Goal: Task Accomplishment & Management: Use online tool/utility

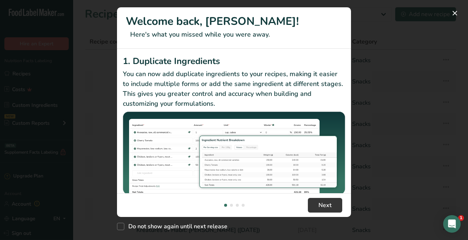
click at [455, 13] on button "New Features" at bounding box center [455, 13] width 12 height 12
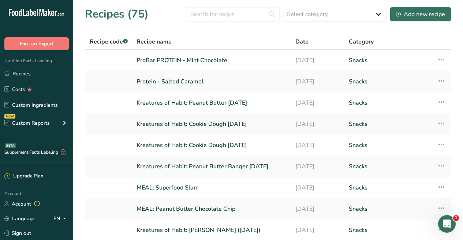
click at [24, 210] on div "Account Account Language EN English Spanish Sign out" at bounding box center [36, 214] width 73 height 51
click at [25, 206] on link "Account" at bounding box center [36, 204] width 73 height 13
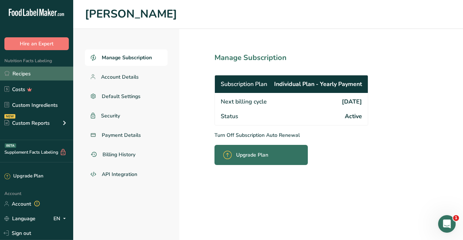
click at [8, 72] on icon at bounding box center [6, 73] width 5 height 5
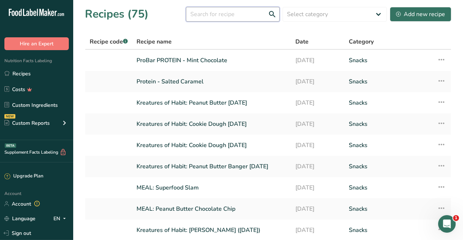
click at [227, 11] on input "text" at bounding box center [233, 14] width 94 height 15
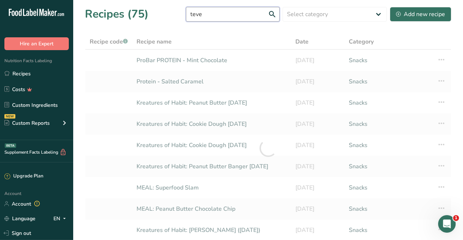
click at [190, 15] on input "teve" at bounding box center [233, 14] width 94 height 15
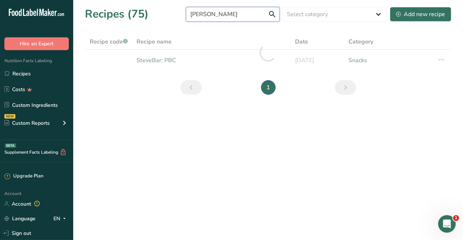
click at [213, 14] on input "[PERSON_NAME]" at bounding box center [233, 14] width 94 height 15
type input "[PERSON_NAME]"
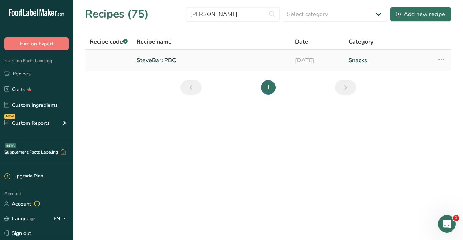
click at [157, 55] on link "SteveBar: PBC" at bounding box center [211, 60] width 150 height 15
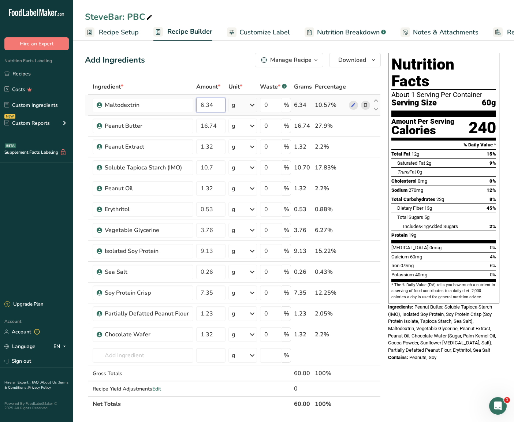
click at [219, 108] on input "6.34" at bounding box center [210, 105] width 29 height 15
click at [221, 131] on div "Ingredient * Amount * Unit * Waste * .a-a{fill:#347362;}.b-a{fill:#fff;} Grams …" at bounding box center [233, 245] width 296 height 333
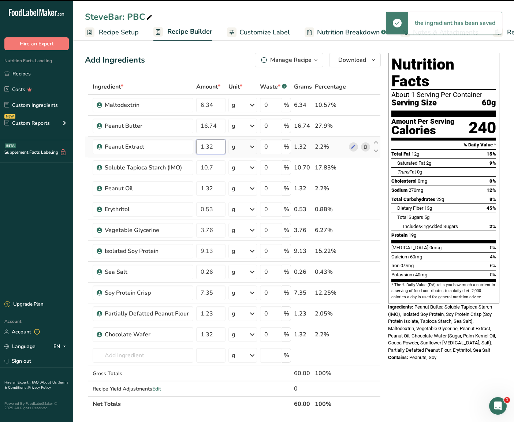
click at [220, 150] on div "Ingredient * Amount * Unit * Waste * .a-a{fill:#347362;}.b-a{fill:#fff;} Grams …" at bounding box center [233, 245] width 296 height 333
click at [218, 172] on div "Ingredient * Amount * Unit * Waste * .a-a{fill:#347362;}.b-a{fill:#fff;} Grams …" at bounding box center [233, 245] width 296 height 333
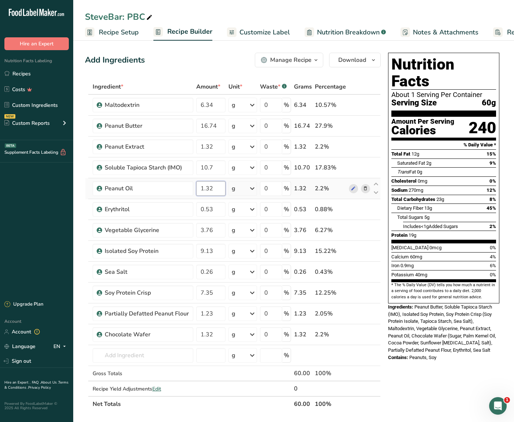
click at [220, 191] on div "Ingredient * Amount * Unit * Waste * .a-a{fill:#347362;}.b-a{fill:#fff;} Grams …" at bounding box center [233, 245] width 296 height 333
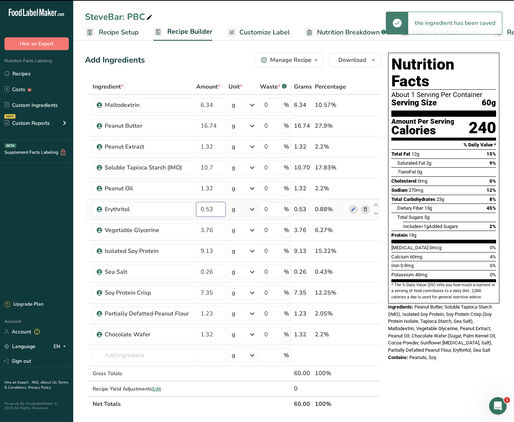
click at [218, 208] on div "Ingredient * Amount * Unit * Waste * .a-a{fill:#347362;}.b-a{fill:#fff;} Grams …" at bounding box center [233, 245] width 296 height 333
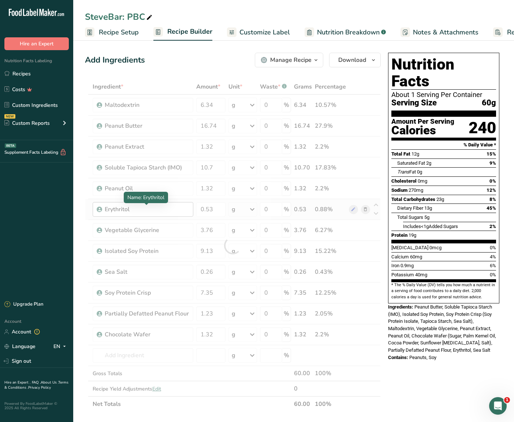
click at [163, 208] on div "Ingredient * Amount * Unit * Waste * .a-a{fill:#347362;}.b-a{fill:#fff;} Grams …" at bounding box center [233, 245] width 296 height 333
click at [163, 208] on div at bounding box center [233, 245] width 296 height 333
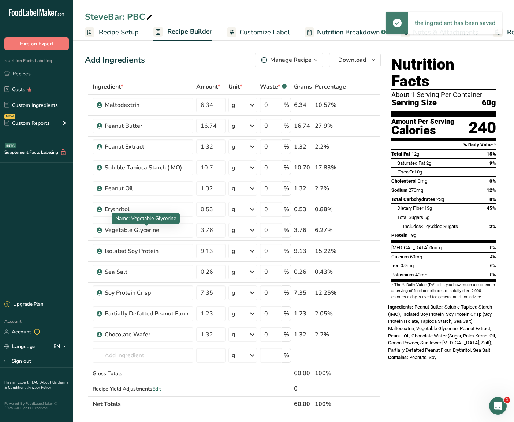
click at [160, 221] on span "Name: Vegetable Glycerine" at bounding box center [145, 218] width 61 height 7
click at [132, 207] on div "Erythritol" at bounding box center [147, 209] width 84 height 9
click at [132, 209] on div "Erythritol" at bounding box center [147, 209] width 84 height 9
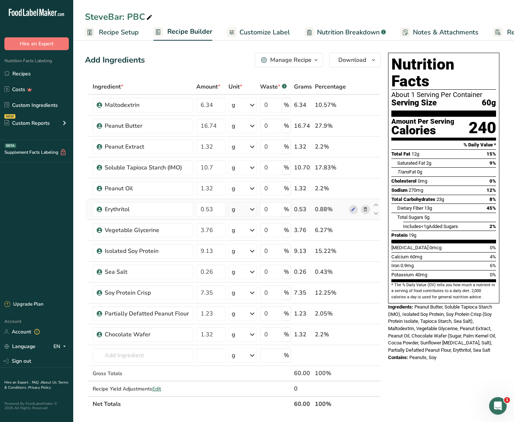
click at [363, 210] on icon at bounding box center [365, 210] width 5 height 8
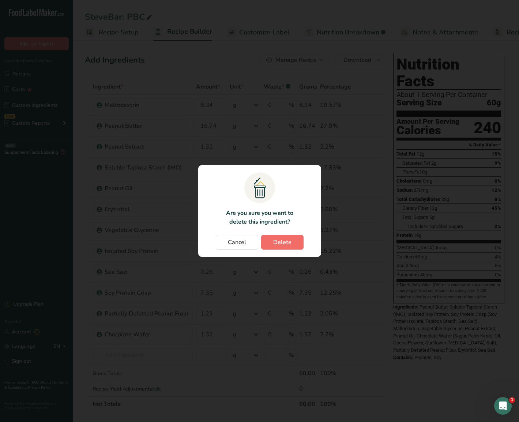
click at [286, 240] on span "Delete" at bounding box center [282, 242] width 18 height 9
type input "3.76"
type input "9.13"
type input "0.26"
type input "7.35"
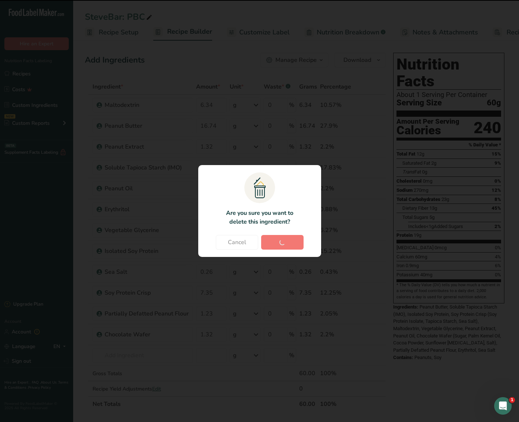
type input "1.23"
type input "1.32"
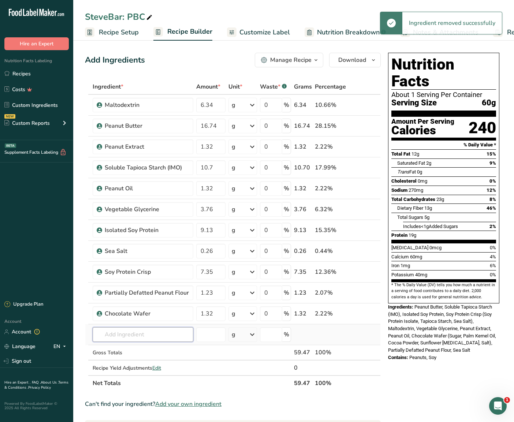
click at [146, 240] on input "text" at bounding box center [143, 334] width 101 height 15
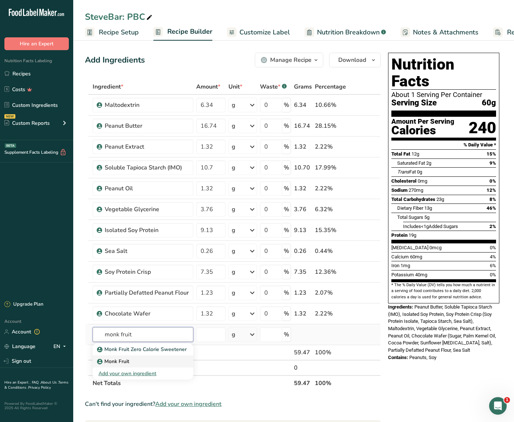
type input "monk fruit"
click at [130, 240] on div "Monk Fruit" at bounding box center [136, 362] width 77 height 8
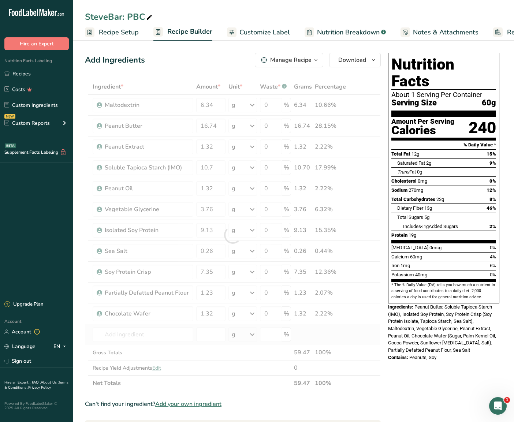
type input "Monk Fruit"
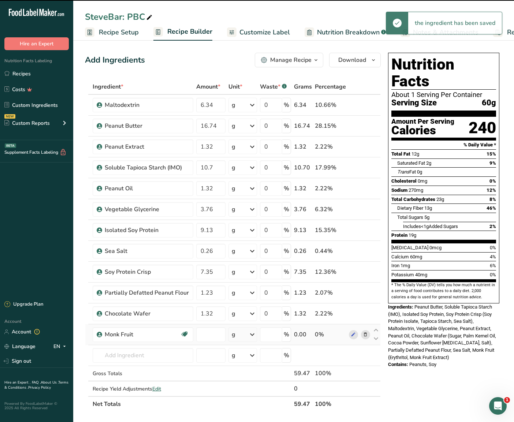
type input "0"
click at [377, 240] on icon at bounding box center [375, 330] width 9 height 5
type input "0"
type input "1.32"
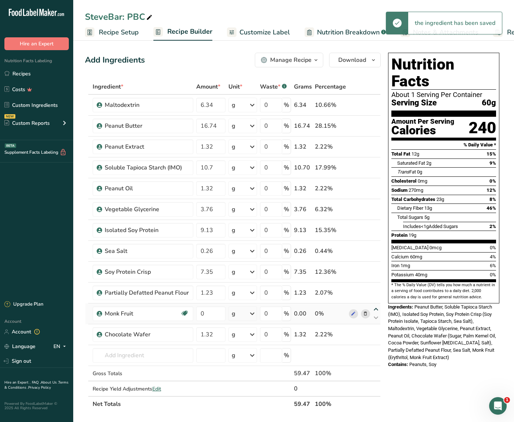
click at [376, 240] on icon at bounding box center [375, 309] width 9 height 5
type input "0"
type input "1.23"
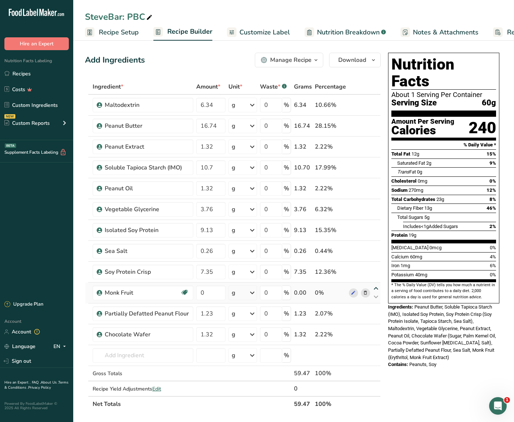
click at [376, 240] on icon at bounding box center [375, 288] width 9 height 5
type input "0"
type input "7.35"
click at [377, 240] on icon at bounding box center [375, 267] width 9 height 5
type input "0"
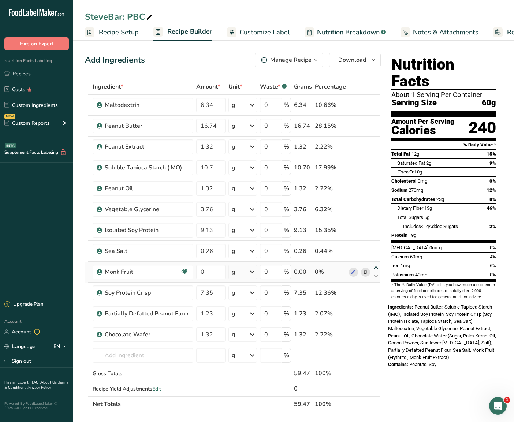
type input "0.26"
click at [377, 240] on icon at bounding box center [375, 246] width 9 height 5
type input "0"
type input "9.13"
click at [375, 224] on icon at bounding box center [375, 225] width 9 height 5
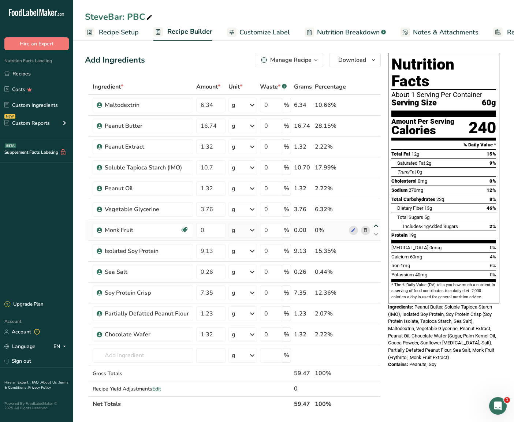
type input "0"
type input "3.76"
click at [214, 209] on input "0" at bounding box center [210, 209] width 29 height 15
click at [216, 213] on input "0" at bounding box center [210, 209] width 29 height 15
type input "0.53"
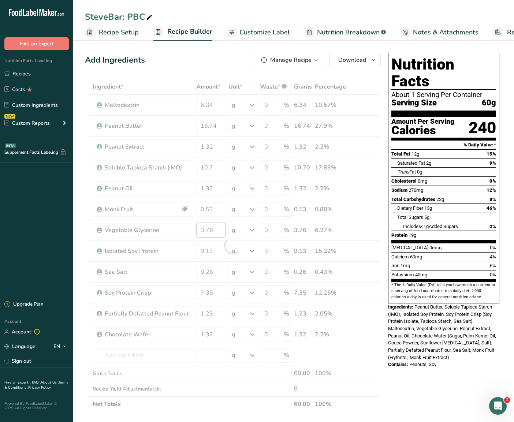
click at [214, 230] on div "Ingredient * Amount * Unit * Waste * .a-a{fill:#347362;}.b-a{fill:#fff;} Grams …" at bounding box center [233, 245] width 296 height 333
click at [218, 240] on div "Ingredient * Amount * Unit * Waste * .a-a{fill:#347362;}.b-a{fill:#fff;} Grams …" at bounding box center [233, 245] width 296 height 333
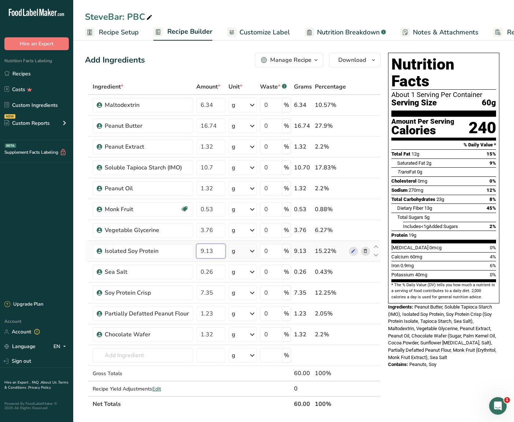
click at [217, 240] on input "9.13" at bounding box center [210, 251] width 29 height 15
click at [218, 240] on div "Ingredient * Amount * Unit * Waste * .a-a{fill:#347362;}.b-a{fill:#fff;} Grams …" at bounding box center [233, 245] width 296 height 333
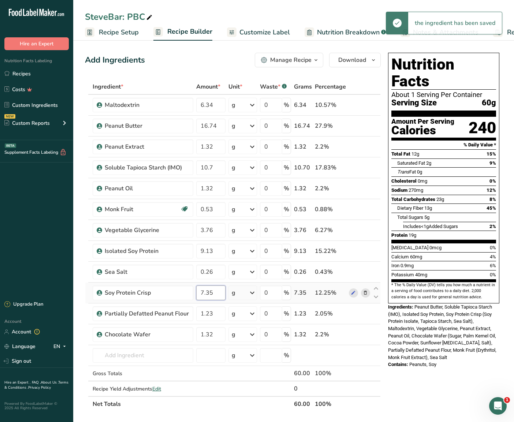
click at [217, 240] on div "Ingredient * Amount * Unit * Waste * .a-a{fill:#347362;}.b-a{fill:#fff;} Grams …" at bounding box center [233, 245] width 296 height 333
click at [218, 240] on div "Ingredient * Amount * Unit * Waste * .a-a{fill:#347362;}.b-a{fill:#fff;} Grams …" at bounding box center [233, 245] width 296 height 333
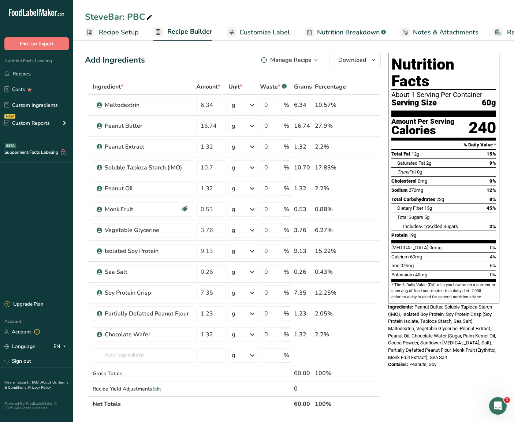
click at [408, 240] on div "Nutrition Facts About 1 Serving Per Container Serving Size 60g Amount Per Servi…" at bounding box center [443, 364] width 117 height 629
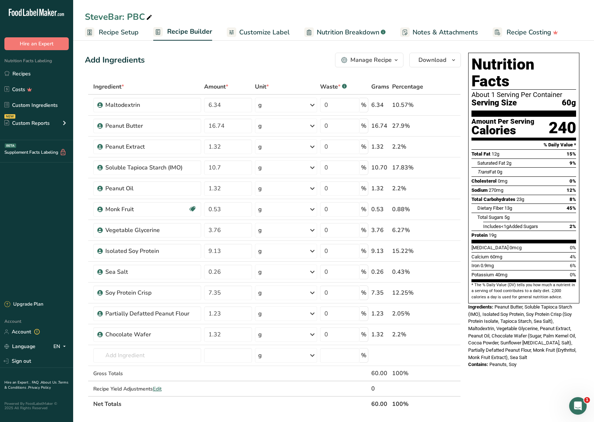
click at [338, 33] on span "Nutrition Breakdown" at bounding box center [348, 32] width 63 height 10
select select "Calories"
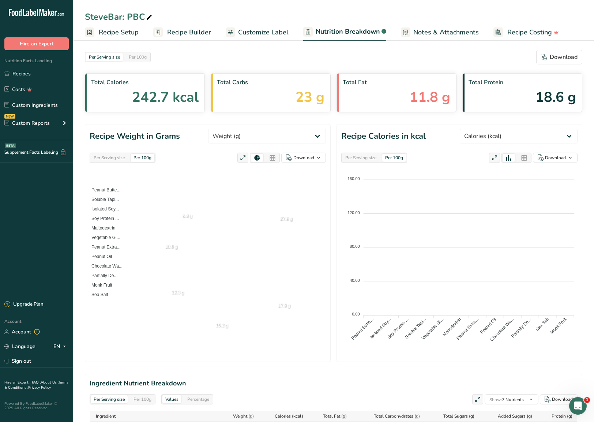
click at [246, 32] on span "Customize Label" at bounding box center [263, 32] width 51 height 10
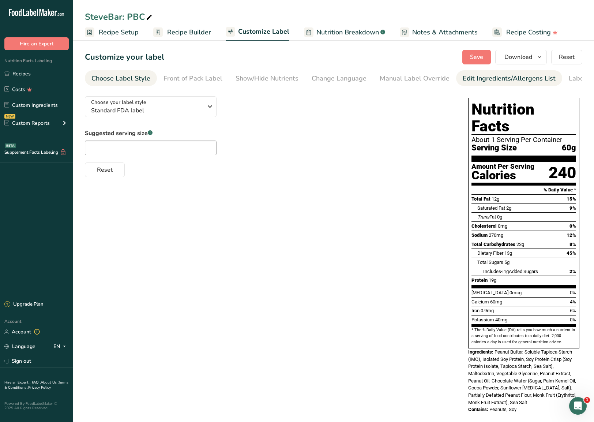
click at [463, 80] on div "Edit Ingredients/Allergens List" at bounding box center [509, 79] width 93 height 10
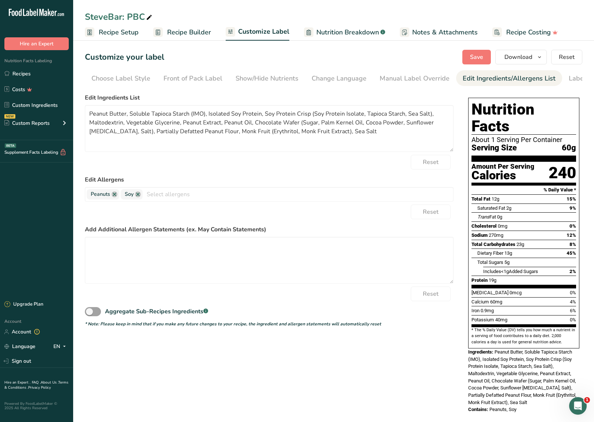
scroll to position [0, 34]
click at [256, 133] on textarea "Peanut Butter, Soluble Tapioca Starch (IMO), Isolated Soy Protein, Soy Protein …" at bounding box center [269, 128] width 369 height 47
click at [257, 132] on textarea "Peanut Butter, Soluble Tapioca Starch (IMO), Isolated Soy Protein, Soy Protein …" at bounding box center [269, 128] width 369 height 47
drag, startPoint x: 321, startPoint y: 132, endPoint x: 243, endPoint y: 134, distance: 78.3
click at [243, 134] on textarea "Peanut Butter, Soluble Tapioca Starch (IMO), Isolated Soy Protein, Soy Protein …" at bounding box center [269, 128] width 369 height 47
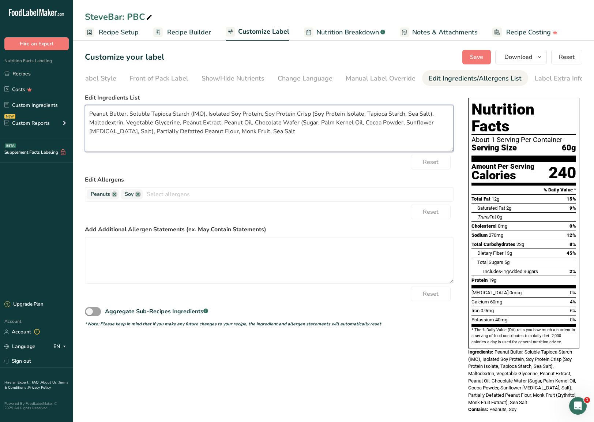
click at [288, 132] on textarea "Peanut Butter, Soluble Tapioca Starch (IMO), Isolated Soy Protein, Soy Protein …" at bounding box center [269, 128] width 369 height 47
click at [204, 116] on textarea "Peanut Butter, Soluble Tapioca Starch (IMO), Isolated Soy Protein, Soy Protein …" at bounding box center [269, 128] width 369 height 47
type textarea "Peanut Butter, Soluble Tapioca Starch, Isolated Soy Protein, Soy Protein Crisp …"
click at [463, 59] on span "Save" at bounding box center [476, 57] width 13 height 9
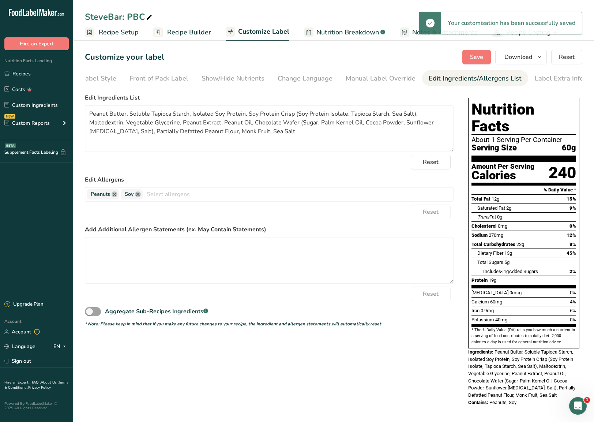
click at [165, 33] on link "Recipe Builder" at bounding box center [182, 32] width 58 height 16
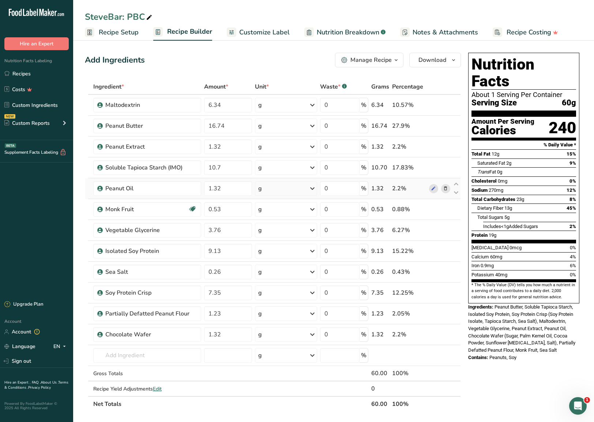
click at [445, 190] on icon at bounding box center [445, 189] width 5 height 8
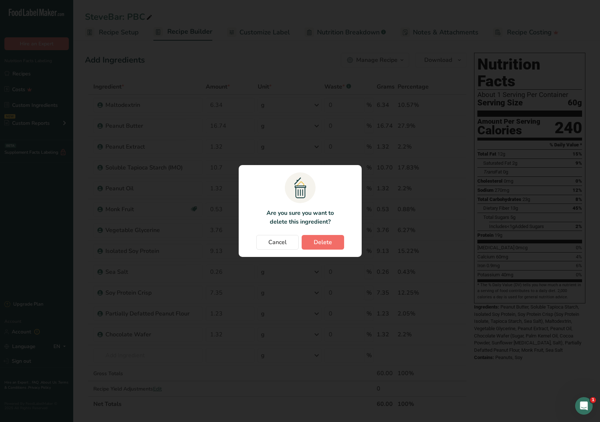
click at [336, 240] on button "Delete" at bounding box center [323, 242] width 42 height 15
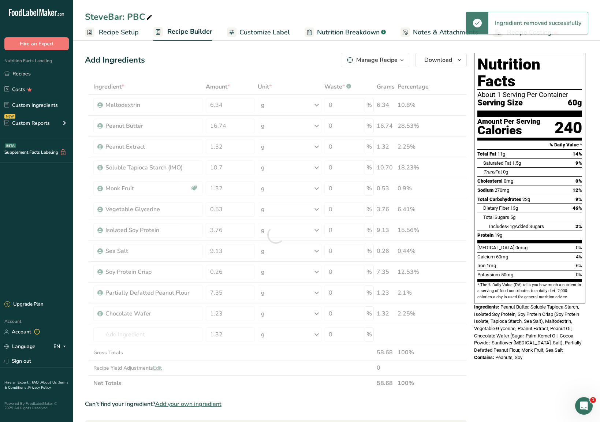
type input "0.53"
type input "3.76"
type input "9.13"
type input "0.26"
type input "7.35"
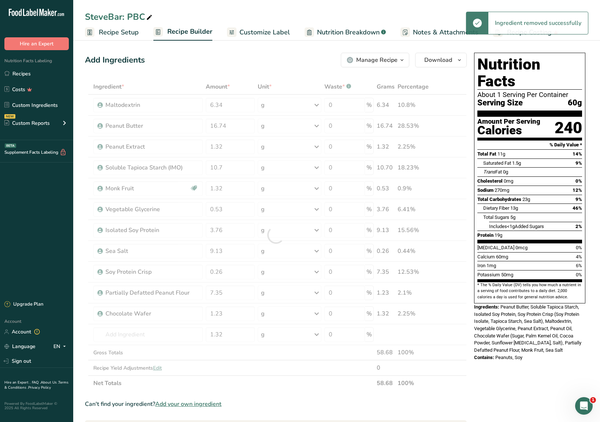
type input "1.23"
type input "1.32"
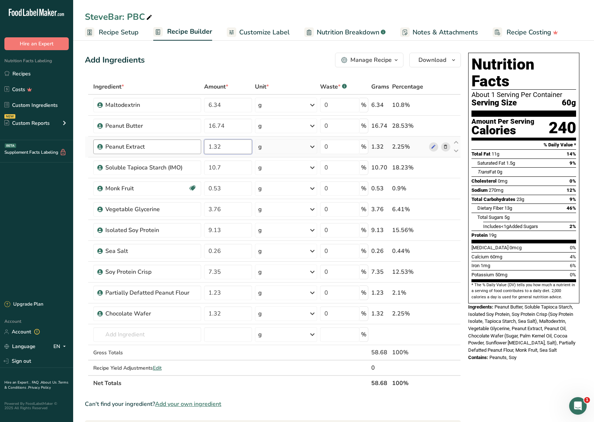
drag, startPoint x: 228, startPoint y: 147, endPoint x: 190, endPoint y: 147, distance: 37.7
click at [190, 147] on tr "Peanut Extract 1.32 g Weight Units g kg mg See more Volume Units l Volume units…" at bounding box center [272, 146] width 375 height 21
type input "2.64"
click at [230, 164] on div "Ingredient * Amount * Unit * Waste * .a-a{fill:#347362;}.b-a{fill:#fff;} Grams …" at bounding box center [273, 235] width 376 height 312
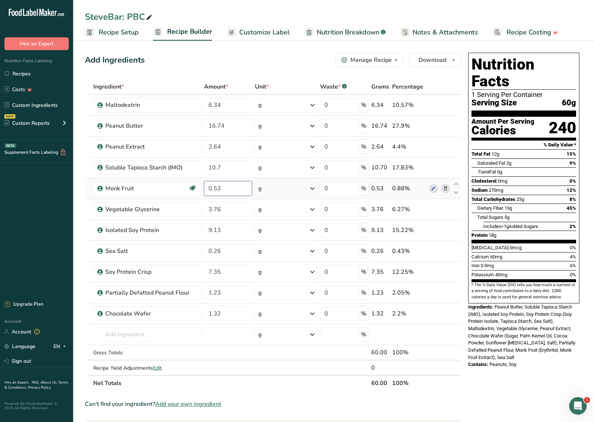
click at [233, 189] on div "Ingredient * Amount * Unit * Waste * .a-a{fill:#347362;}.b-a{fill:#fff;} Grams …" at bounding box center [273, 235] width 376 height 312
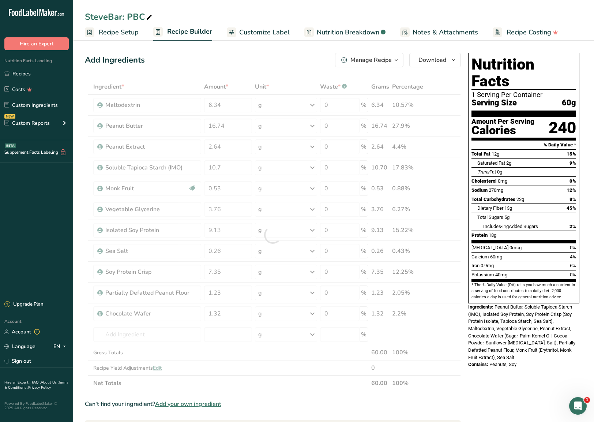
click at [395, 61] on icon "button" at bounding box center [396, 60] width 6 height 9
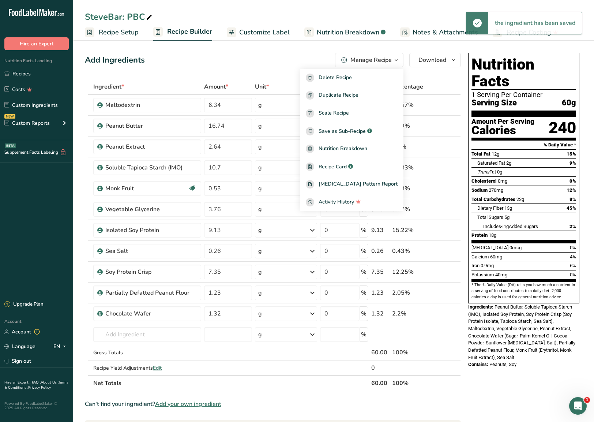
click at [395, 61] on icon "button" at bounding box center [396, 60] width 6 height 9
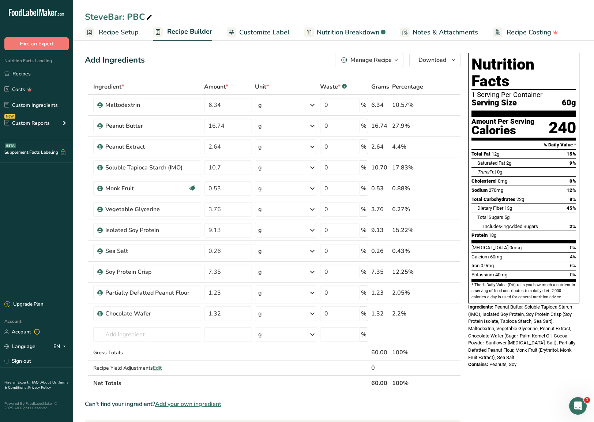
click at [271, 37] on span "Customize Label" at bounding box center [264, 32] width 51 height 10
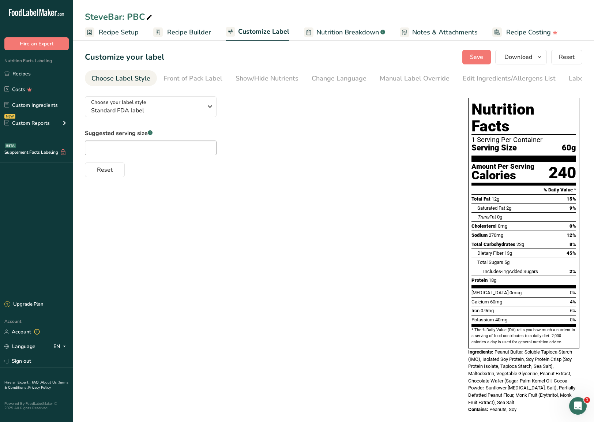
click at [463, 68] on section "Customize your label Save Download Choose what to show on your downloaded label…" at bounding box center [333, 235] width 521 height 394
click at [463, 82] on div "Edit Ingredients/Allergens List" at bounding box center [509, 79] width 93 height 10
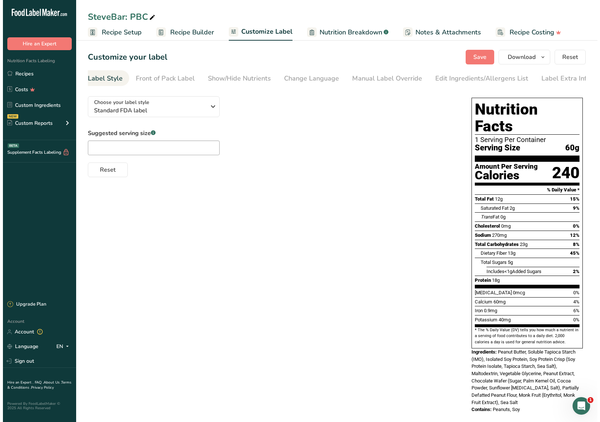
scroll to position [0, 34]
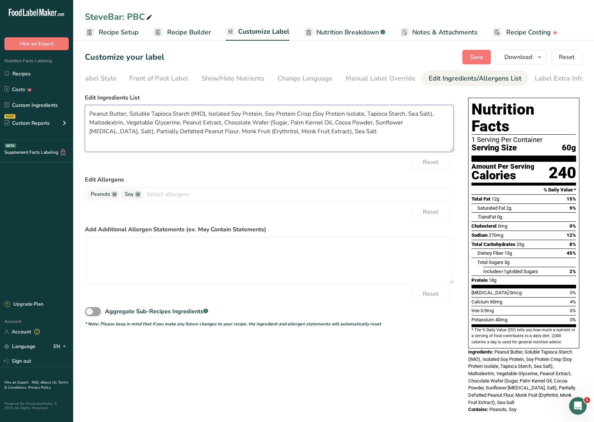
click at [203, 115] on textarea "Peanut Butter, Soluble Tapioca Starch (IMO), Isolated Soy Protein, Soy Protein …" at bounding box center [269, 128] width 369 height 47
click at [205, 116] on textarea "Peanut Butter, Soluble Tapioca Starch (IMO), Isolated Soy Protein, Soy Protein …" at bounding box center [269, 128] width 369 height 47
drag, startPoint x: 206, startPoint y: 132, endPoint x: 283, endPoint y: 132, distance: 76.8
click at [283, 132] on textarea "Peanut Butter, Soluble Tapioca Starch, Isolated Soy Protein, Soy Protein Crisp …" at bounding box center [269, 128] width 369 height 47
click at [259, 141] on textarea "Peanut Butter, Soluble Tapioca Starch, Isolated Soy Protein, Soy Protein Crisp …" at bounding box center [269, 128] width 369 height 47
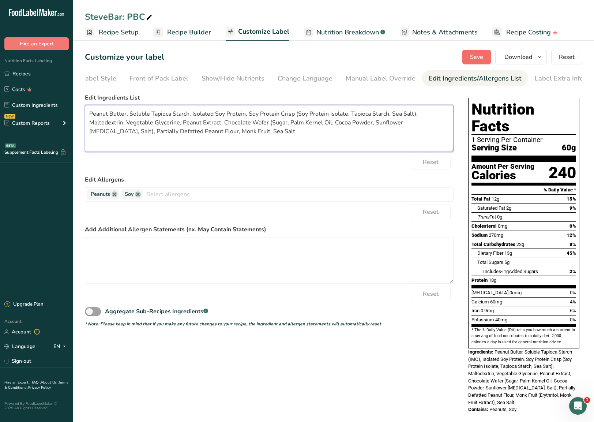
type textarea "Peanut Butter, Soluble Tapioca Starch, Isolated Soy Protein, Soy Protein Crisp …"
click at [463, 57] on span "Save" at bounding box center [476, 57] width 13 height 9
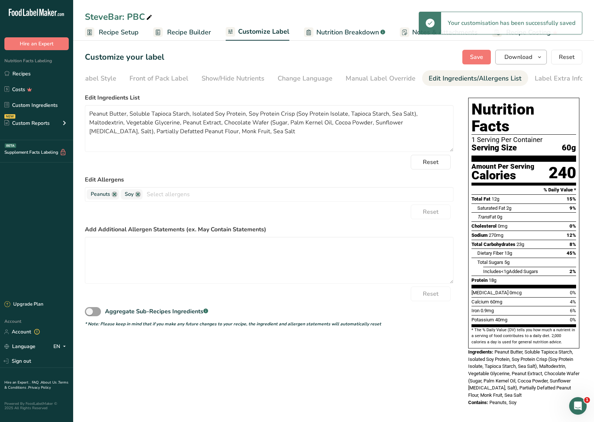
click at [463, 58] on span "Download" at bounding box center [519, 57] width 28 height 9
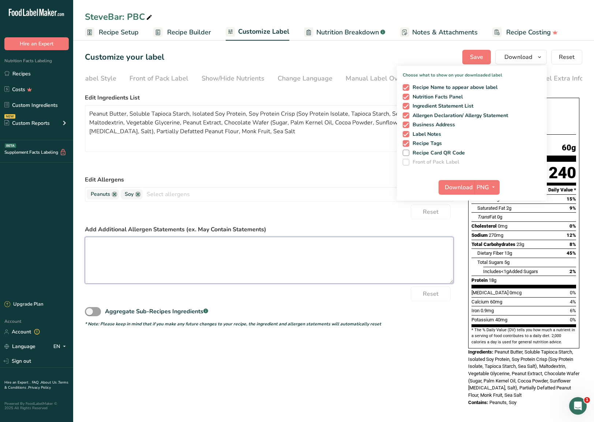
click at [283, 240] on textarea at bounding box center [269, 260] width 369 height 47
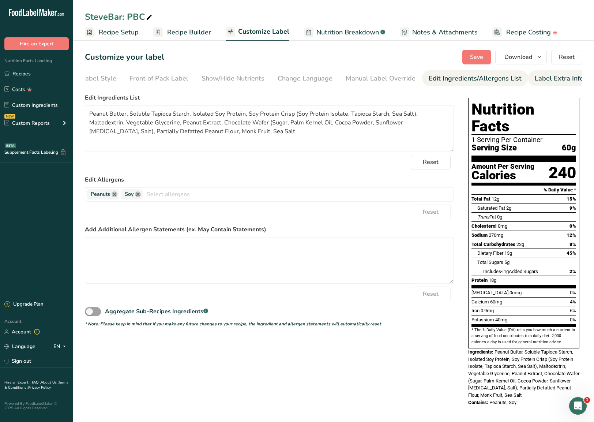
click at [463, 82] on div "Label Extra Info" at bounding box center [559, 79] width 49 height 10
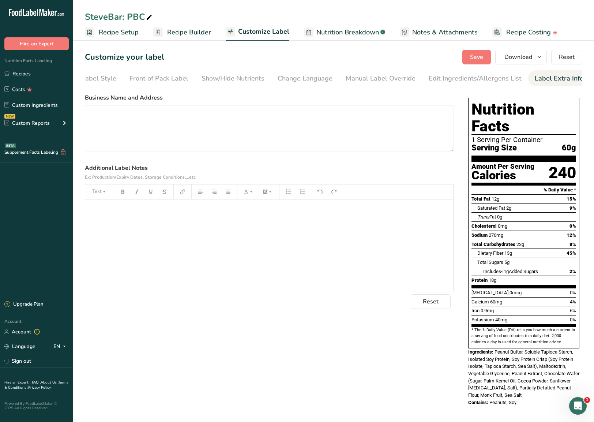
click at [245, 226] on div "﻿" at bounding box center [269, 244] width 368 height 91
click at [186, 124] on textarea at bounding box center [269, 128] width 369 height 47
click at [188, 240] on div "﻿" at bounding box center [269, 244] width 368 height 91
click at [157, 213] on span "Research and developmen purposes only." at bounding box center [142, 209] width 107 height 7
click at [224, 227] on div "Research and development purposes only." at bounding box center [269, 244] width 368 height 91
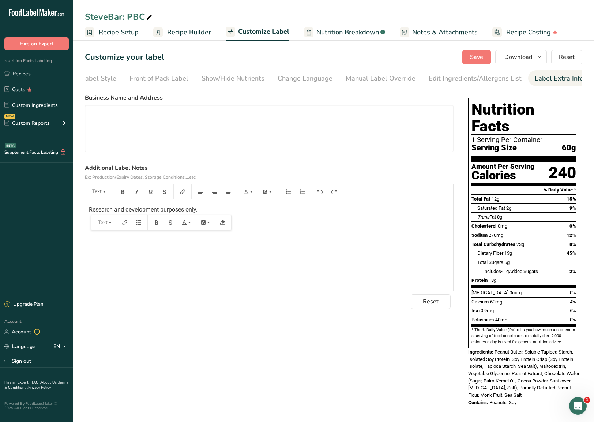
drag, startPoint x: 217, startPoint y: 216, endPoint x: 87, endPoint y: 212, distance: 130.0
click at [87, 212] on div "Research and development purposes only." at bounding box center [269, 244] width 368 height 91
drag, startPoint x: 168, startPoint y: 215, endPoint x: 86, endPoint y: 210, distance: 82.9
click at [86, 210] on div "Research and development purposes only." at bounding box center [269, 244] width 368 height 91
click at [239, 213] on p "Research and development purposes only." at bounding box center [269, 209] width 361 height 9
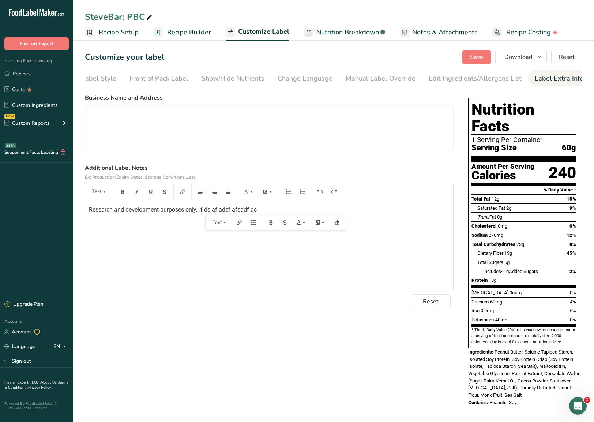
drag, startPoint x: 269, startPoint y: 213, endPoint x: 202, endPoint y: 214, distance: 67.0
click at [202, 214] on p "Research and development purposes only. f ds af adsf afsadf as" at bounding box center [269, 209] width 361 height 9
click at [463, 57] on button "Save" at bounding box center [477, 57] width 29 height 15
click at [463, 57] on span "Download" at bounding box center [519, 57] width 28 height 9
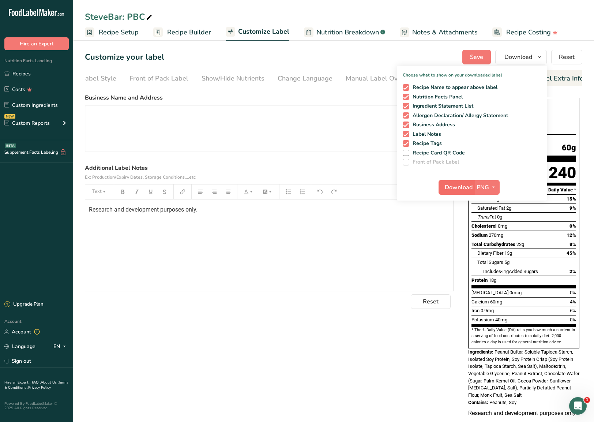
click at [463, 190] on span "Download" at bounding box center [459, 187] width 28 height 9
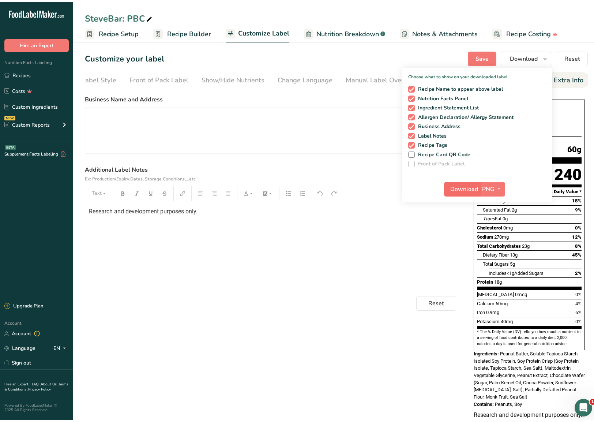
scroll to position [0, 29]
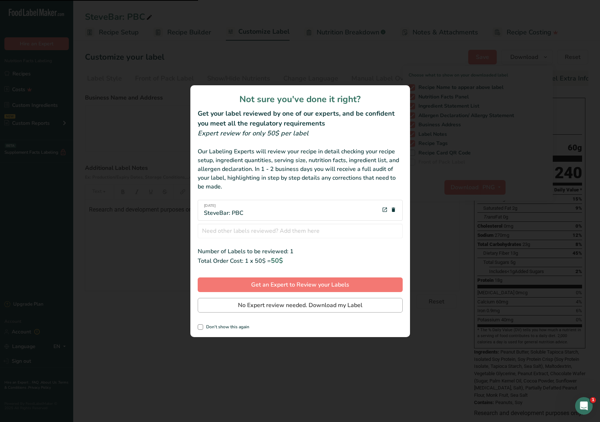
click at [303, 240] on span "No Expert review needed. Download my Label" at bounding box center [300, 305] width 124 height 9
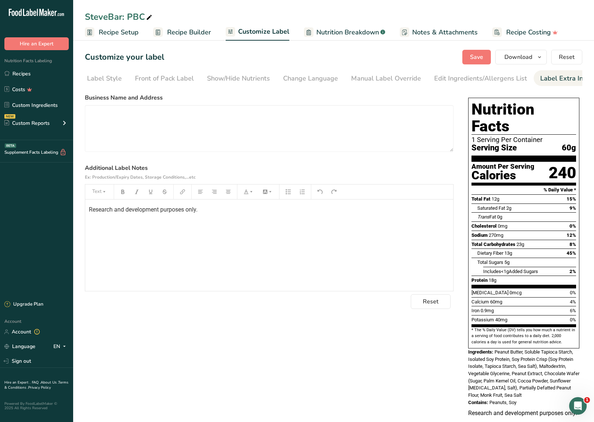
click at [172, 34] on span "Recipe Builder" at bounding box center [189, 32] width 44 height 10
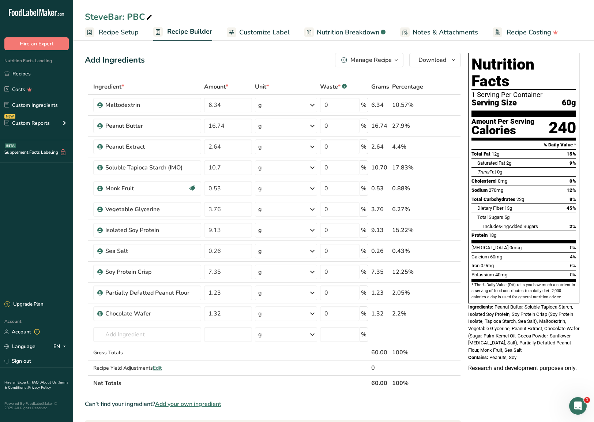
click at [396, 64] on icon "button" at bounding box center [396, 60] width 6 height 9
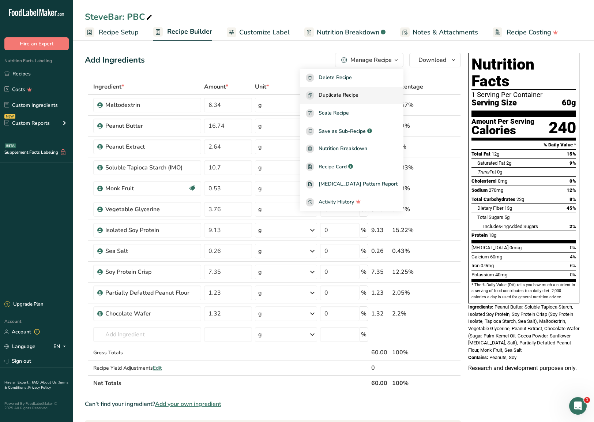
click at [359, 94] on span "Duplicate Recipe" at bounding box center [339, 95] width 40 height 8
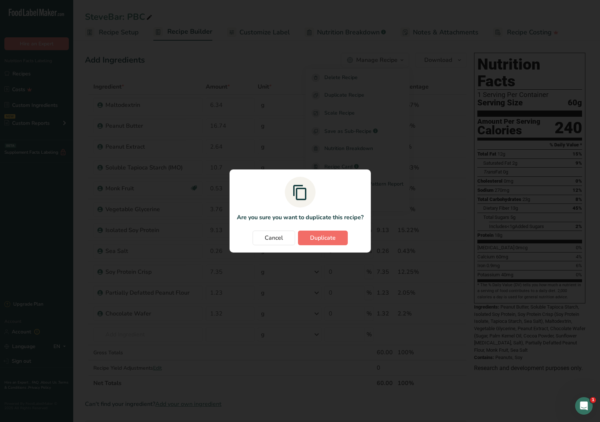
click at [335, 240] on button "Duplicate" at bounding box center [323, 238] width 50 height 15
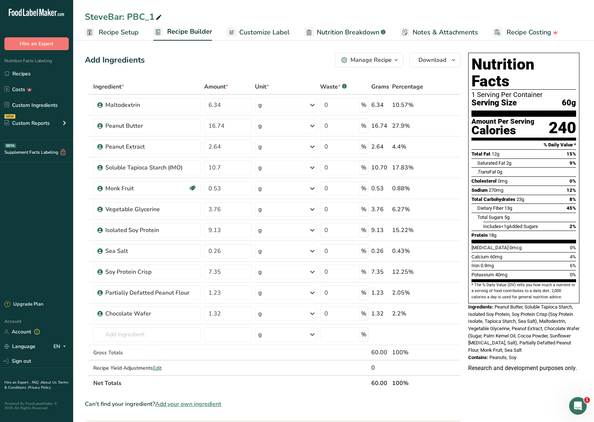
click at [158, 18] on icon at bounding box center [159, 17] width 7 height 10
type input "SteveBar: PBC with Creatine"
click at [239, 119] on input "16.74" at bounding box center [228, 126] width 48 height 15
click at [239, 102] on div "Ingredient * Amount * Unit * Waste * .a-a{fill:#347362;}.b-a{fill:#fff;} Grams …" at bounding box center [273, 235] width 376 height 312
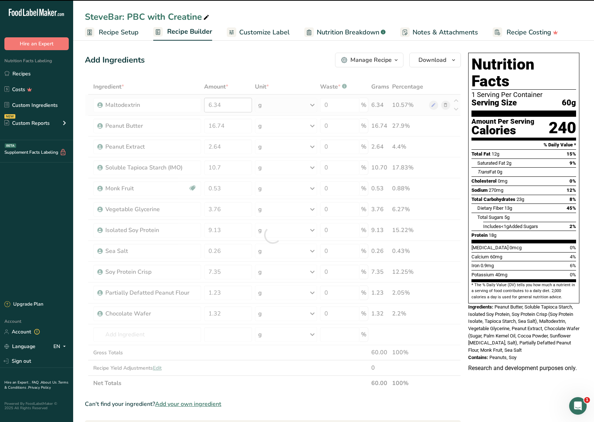
click at [238, 123] on div at bounding box center [273, 235] width 376 height 312
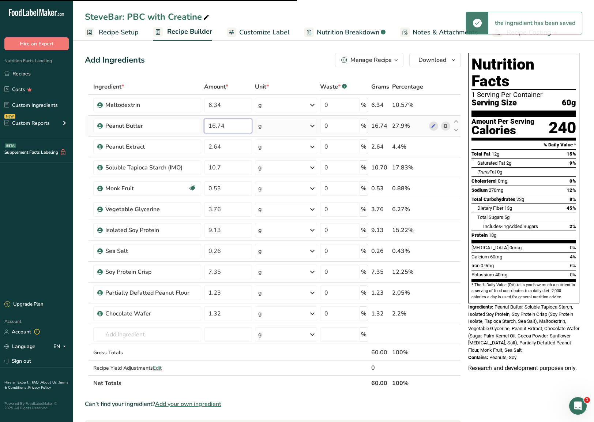
click at [236, 125] on input "16.74" at bounding box center [228, 126] width 48 height 15
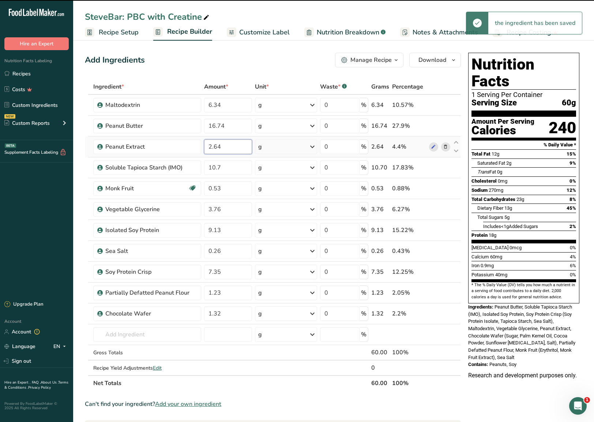
click at [240, 148] on div "Ingredient * Amount * Unit * Waste * .a-a{fill:#347362;}.b-a{fill:#fff;} Grams …" at bounding box center [273, 235] width 376 height 312
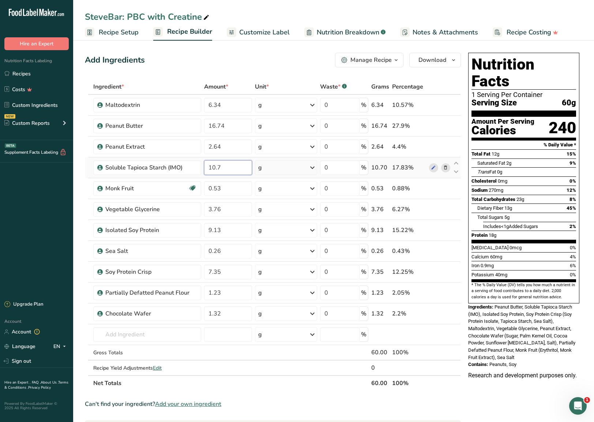
click at [237, 168] on div "Ingredient * Amount * Unit * Waste * .a-a{fill:#347362;}.b-a{fill:#fff;} Grams …" at bounding box center [273, 235] width 376 height 312
click at [238, 188] on div "Ingredient * Amount * Unit * Waste * .a-a{fill:#347362;}.b-a{fill:#fff;} Grams …" at bounding box center [273, 235] width 376 height 312
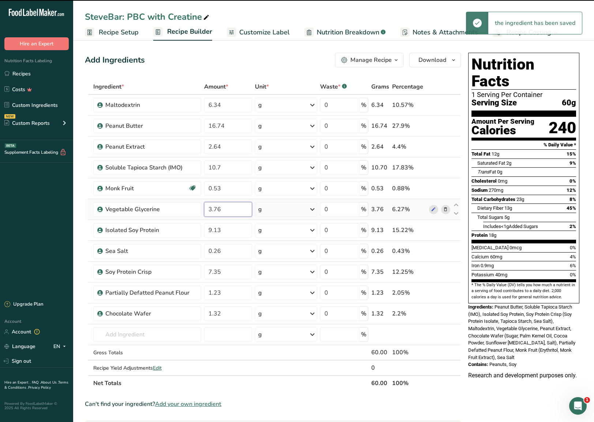
click at [236, 213] on div "Ingredient * Amount * Unit * Waste * .a-a{fill:#347362;}.b-a{fill:#fff;} Grams …" at bounding box center [273, 235] width 376 height 312
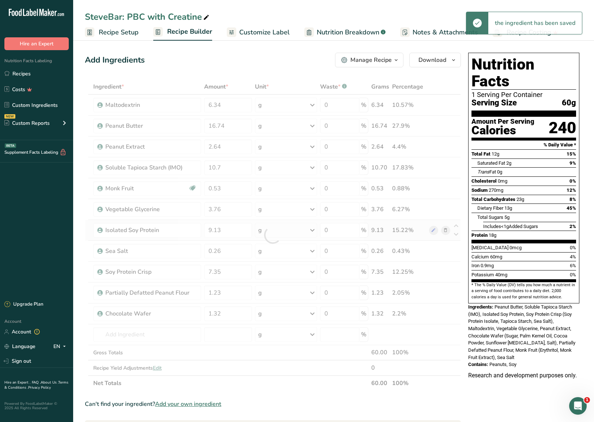
click at [234, 239] on div "Ingredient * Amount * Unit * Waste * .a-a{fill:#347362;}.b-a{fill:#fff;} Grams …" at bounding box center [273, 235] width 376 height 312
click at [235, 231] on div at bounding box center [273, 235] width 376 height 312
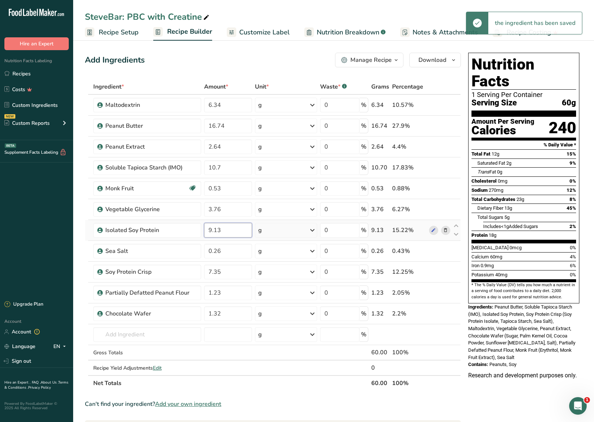
click at [235, 227] on input "9.13" at bounding box center [228, 230] width 48 height 15
click at [236, 240] on div "Ingredient * Amount * Unit * Waste * .a-a{fill:#347362;}.b-a{fill:#fff;} Grams …" at bounding box center [273, 235] width 376 height 312
click at [210, 240] on input "1.23" at bounding box center [228, 292] width 48 height 15
click at [223, 105] on div "Ingredient * Amount * Unit * Waste * .a-a{fill:#347362;}.b-a{fill:#fff;} Grams …" at bounding box center [273, 235] width 376 height 312
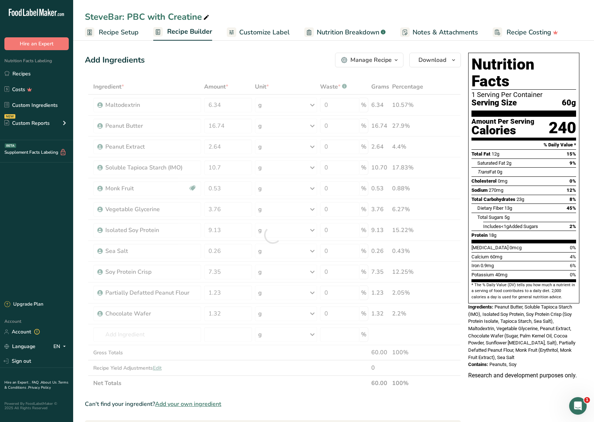
drag, startPoint x: 223, startPoint y: 105, endPoint x: 232, endPoint y: 106, distance: 9.2
click at [175, 101] on div at bounding box center [273, 235] width 376 height 312
click at [229, 105] on div at bounding box center [273, 235] width 376 height 312
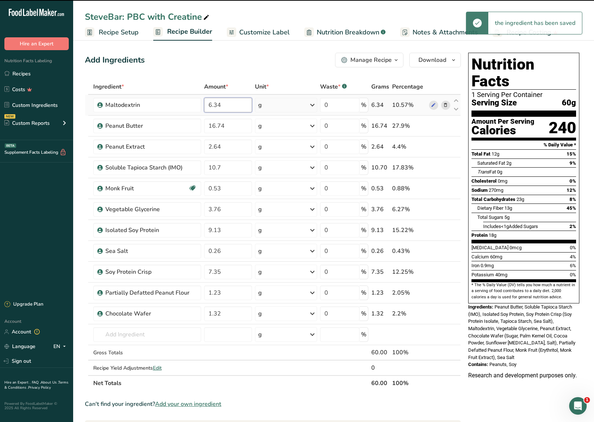
click at [207, 106] on input "6.34" at bounding box center [228, 105] width 48 height 15
drag, startPoint x: 229, startPoint y: 105, endPoint x: 195, endPoint y: 105, distance: 33.7
click at [195, 105] on tr "Maltodextrin 6.34 g Weight Units g kg mg See more Volume Units l Volume units r…" at bounding box center [272, 105] width 375 height 21
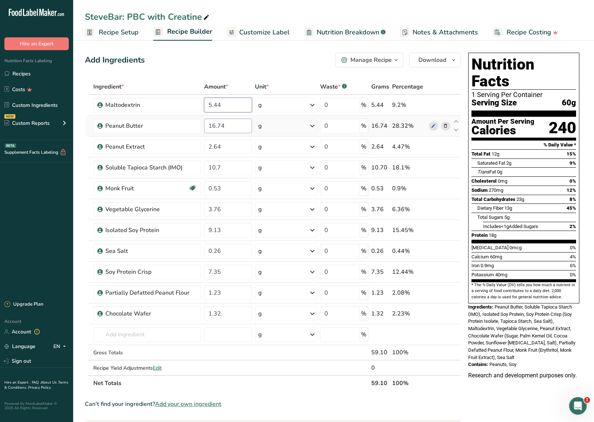
type input "5.44"
click at [243, 126] on div "Ingredient * Amount * Unit * Waste * .a-a{fill:#347362;}.b-a{fill:#fff;} Grams …" at bounding box center [273, 235] width 376 height 312
drag, startPoint x: 233, startPoint y: 127, endPoint x: 193, endPoint y: 123, distance: 40.5
click at [193, 123] on tr "Peanut Butter 16.74 g Weight Units g kg mg See more Volume Units l Volume units…" at bounding box center [272, 126] width 375 height 21
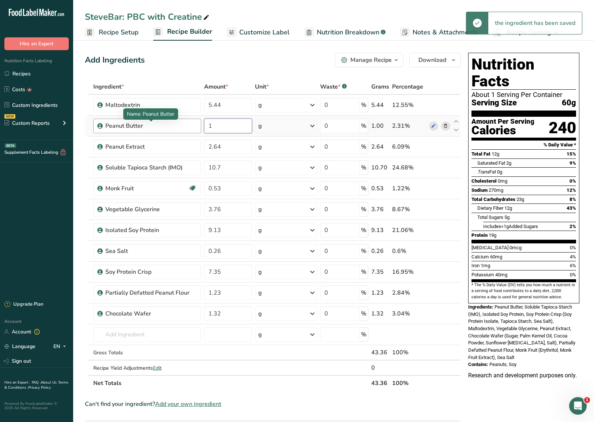
type input "14"
type input "14.36"
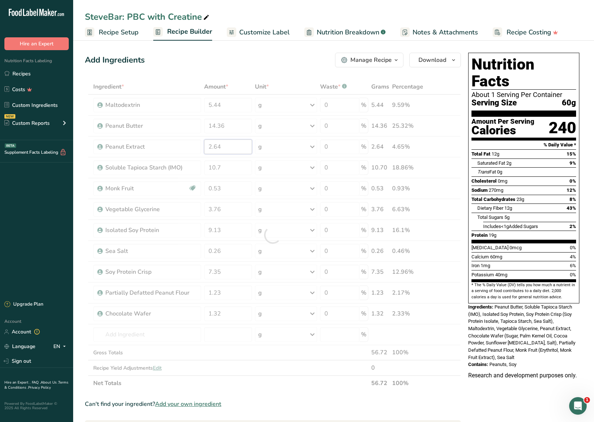
drag, startPoint x: 227, startPoint y: 148, endPoint x: 177, endPoint y: 145, distance: 50.6
click at [177, 145] on div "Ingredient * Amount * Unit * Waste * .a-a{fill:#347362;}.b-a{fill:#fff;} Grams …" at bounding box center [273, 235] width 376 height 312
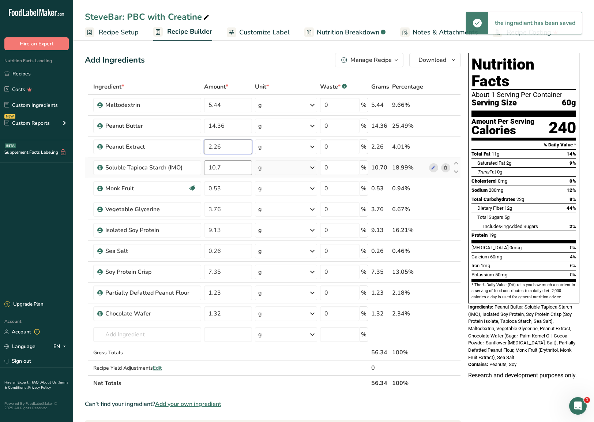
type input "2.26"
click at [240, 169] on div "Ingredient * Amount * Unit * Waste * .a-a{fill:#347362;}.b-a{fill:#fff;} Grams …" at bounding box center [273, 235] width 376 height 312
drag, startPoint x: 213, startPoint y: 168, endPoint x: 197, endPoint y: 168, distance: 15.8
click at [197, 168] on tr "Soluble Tapioca Starch (IMO) 10.7 g Weight Units g kg mg See more Volume Units …" at bounding box center [272, 167] width 375 height 21
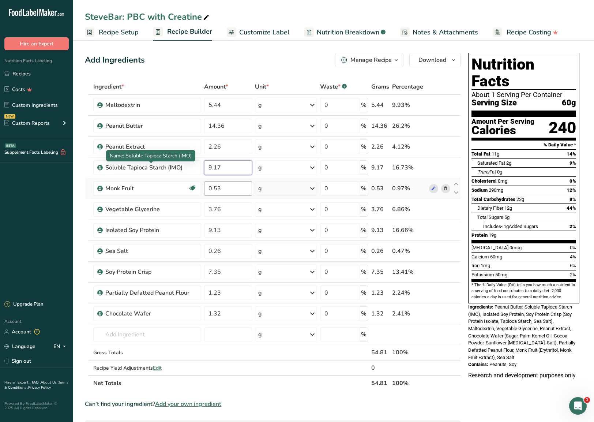
type input "9.17"
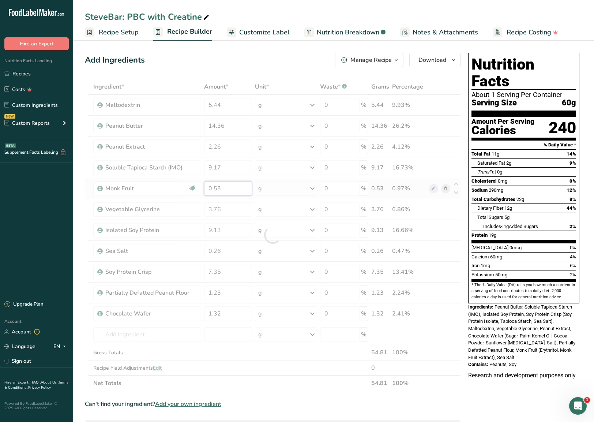
click at [231, 187] on div "Ingredient * Amount * Unit * Waste * .a-a{fill:#347362;}.b-a{fill:#fff;} Grams …" at bounding box center [273, 235] width 376 height 312
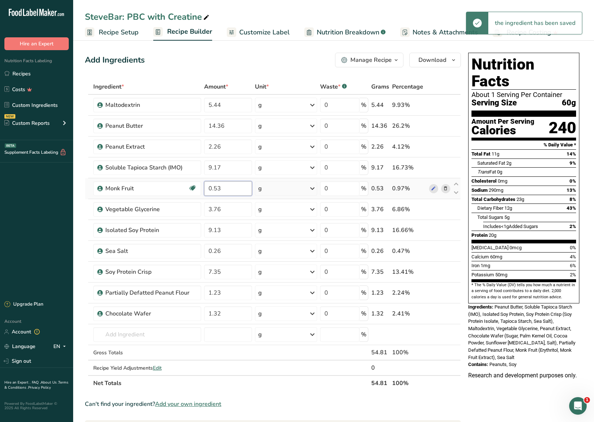
drag, startPoint x: 218, startPoint y: 189, endPoint x: 213, endPoint y: 189, distance: 4.8
click at [213, 189] on input "0.53" at bounding box center [228, 188] width 48 height 15
type input "0.45"
click at [242, 212] on div "Ingredient * Amount * Unit * Waste * .a-a{fill:#347362;}.b-a{fill:#fff;} Grams …" at bounding box center [273, 235] width 376 height 312
drag, startPoint x: 213, startPoint y: 213, endPoint x: 239, endPoint y: 213, distance: 25.3
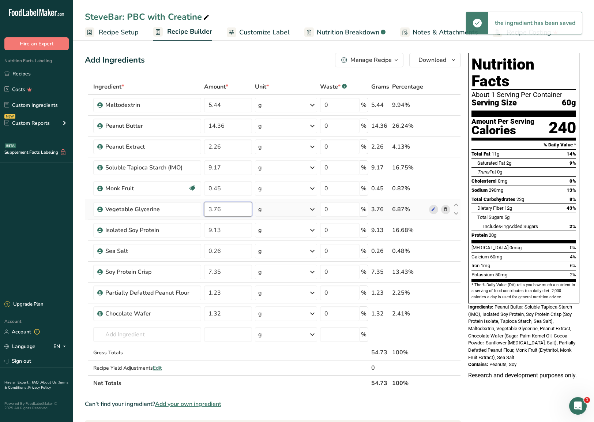
click at [238, 212] on input "3.76" at bounding box center [228, 209] width 48 height 15
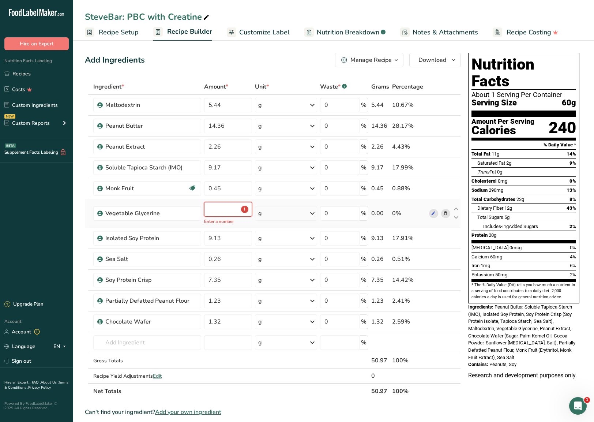
click at [214, 209] on input "number" at bounding box center [228, 209] width 48 height 15
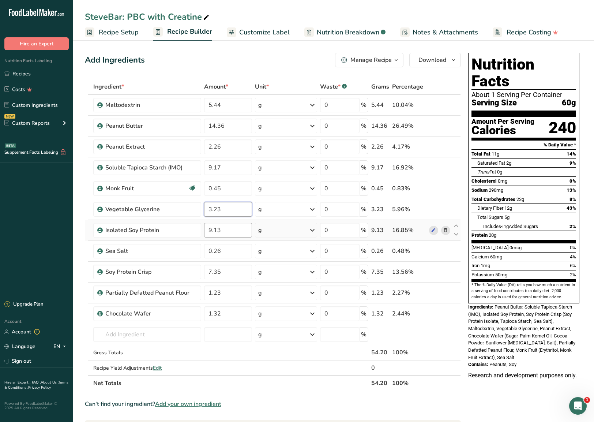
type input "3.23"
click at [233, 227] on div "Ingredient * Amount * Unit * Waste * .a-a{fill:#347362;}.b-a{fill:#fff;} Grams …" at bounding box center [273, 235] width 376 height 312
drag, startPoint x: 230, startPoint y: 230, endPoint x: 188, endPoint y: 225, distance: 41.6
click at [188, 225] on tr "Isolated Soy Protein 9.13 g Weight Units g kg mg See more Volume Units l Volume…" at bounding box center [272, 230] width 375 height 21
type input "6.97"
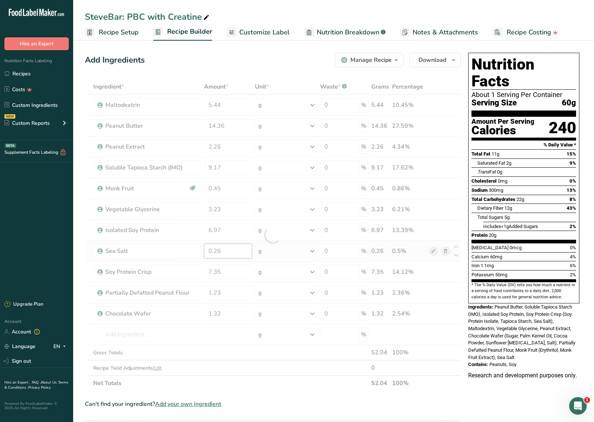
click at [228, 240] on div "Ingredient * Amount * Unit * Waste * .a-a{fill:#347362;}.b-a{fill:#fff;} Grams …" at bounding box center [273, 235] width 376 height 312
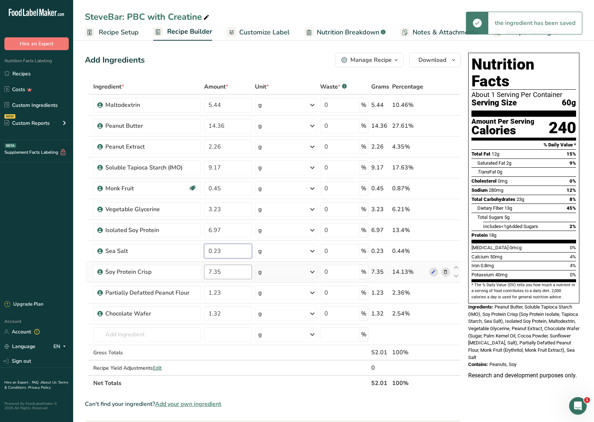
type input "0.23"
click at [229, 240] on div "Ingredient * Amount * Unit * Waste * .a-a{fill:#347362;}.b-a{fill:#fff;} Grams …" at bounding box center [273, 235] width 376 height 312
drag, startPoint x: 210, startPoint y: 272, endPoint x: 191, endPoint y: 268, distance: 20.0
click at [193, 240] on tr "Soy Protein Crisp 7.35 g Weight Units g kg mg See more Volume Units l Volume un…" at bounding box center [272, 272] width 375 height 21
type input "6.29"
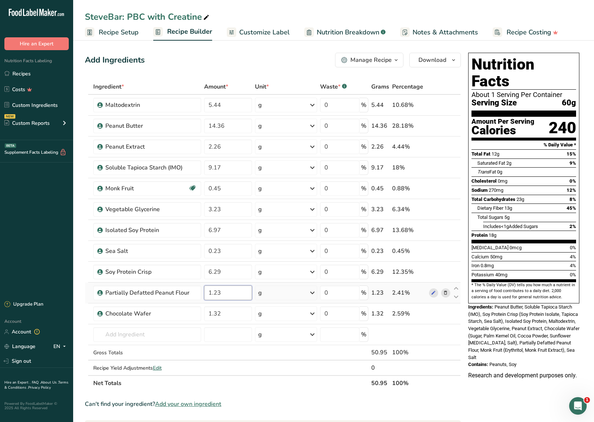
click at [237, 240] on div "Ingredient * Amount * Unit * Waste * .a-a{fill:#347362;}.b-a{fill:#fff;} Grams …" at bounding box center [273, 235] width 376 height 312
drag, startPoint x: 229, startPoint y: 291, endPoint x: 193, endPoint y: 291, distance: 35.9
click at [194, 240] on tr "Partially Defatted Peanut Flour 1.23 g Weight Units g kg mg See more Volume Uni…" at bounding box center [272, 293] width 375 height 21
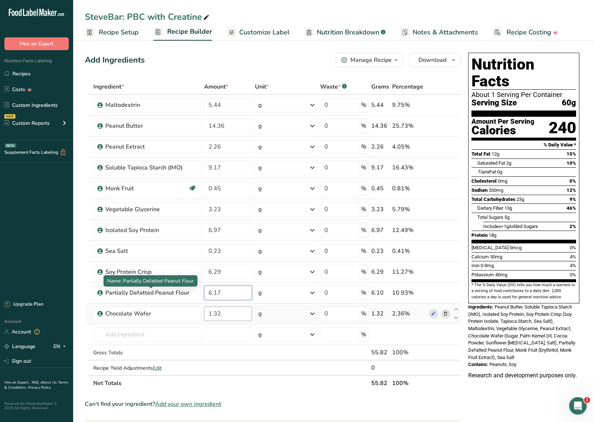
type input "6.17"
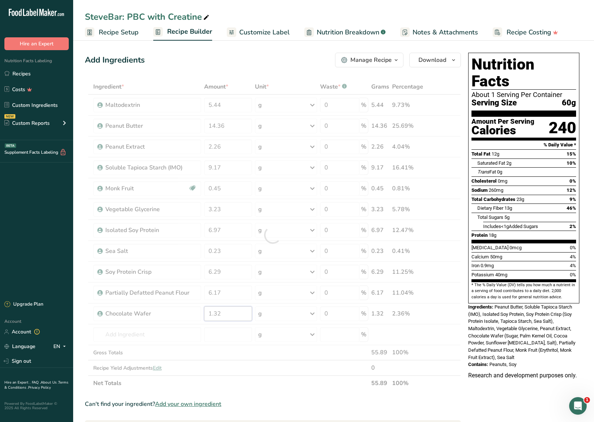
click at [235, 240] on div "Ingredient * Amount * Unit * Waste * .a-a{fill:#347362;}.b-a{fill:#fff;} Grams …" at bounding box center [273, 235] width 376 height 312
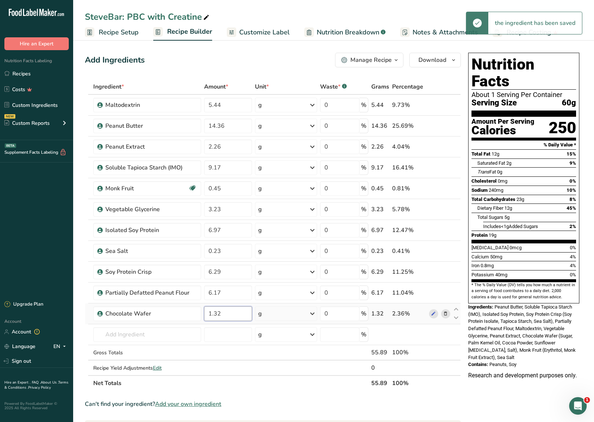
drag, startPoint x: 215, startPoint y: 314, endPoint x: 223, endPoint y: 316, distance: 8.2
click at [223, 240] on input "1.32" at bounding box center [228, 313] width 48 height 15
type input "1.13"
click at [232, 240] on div "Ingredient * Amount * Unit * Waste * .a-a{fill:#347362;}.b-a{fill:#fff;} Grams …" at bounding box center [273, 235] width 376 height 312
click at [346, 37] on span "Nutrition Breakdown" at bounding box center [348, 32] width 63 height 10
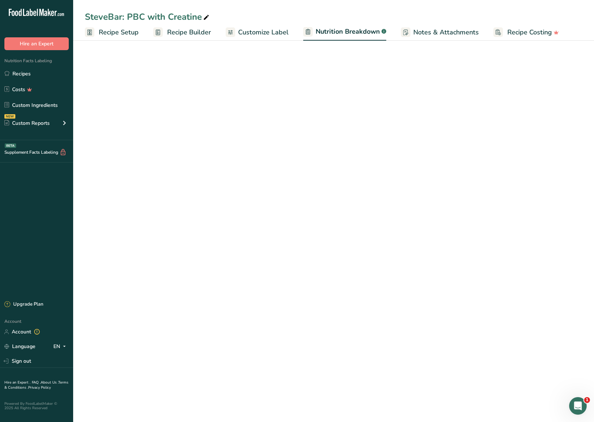
select select "Calories"
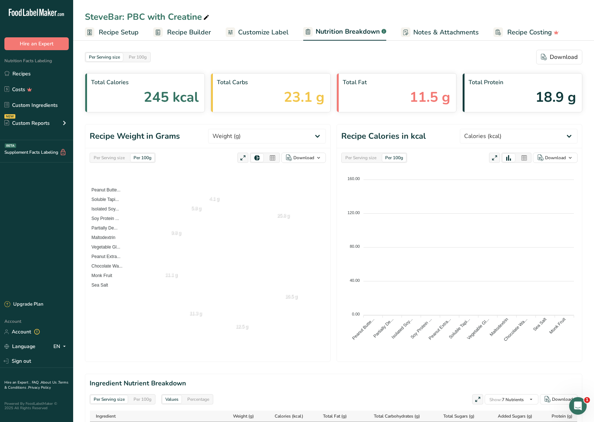
click at [258, 31] on span "Customize Label" at bounding box center [263, 32] width 51 height 10
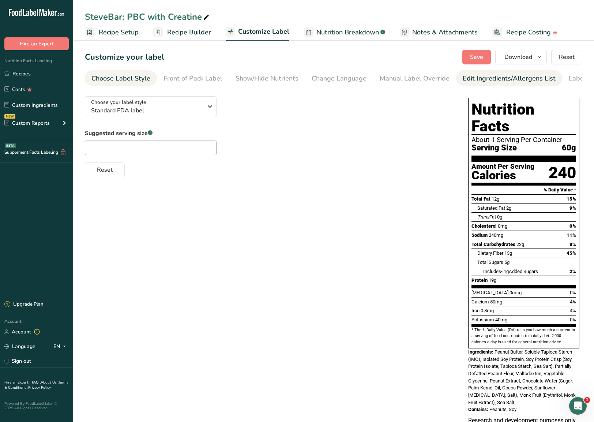
click at [463, 82] on div "Edit Ingredients/Allergens List" at bounding box center [509, 79] width 93 height 10
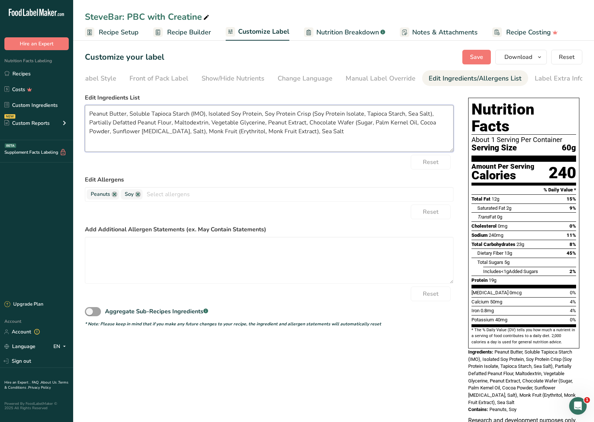
click at [204, 115] on textarea "Peanut Butter, Soluble Tapioca Starch (IMO), Isolated Soy Protein, Soy Protein …" at bounding box center [269, 128] width 369 height 47
drag, startPoint x: 186, startPoint y: 134, endPoint x: 265, endPoint y: 135, distance: 79.1
click at [265, 135] on textarea "Peanut Butter, Soluble Tapioca Starch, Isolated Soy Protein, Soy Protein Crisp …" at bounding box center [269, 128] width 369 height 47
click at [273, 138] on textarea "Peanut Butter, Soluble Tapioca Starch, Isolated Soy Protein, Soy Protein Crisp …" at bounding box center [269, 128] width 369 height 47
type textarea "Peanut Butter, Soluble Tapioca Starch, Isolated Soy Protein, Soy Protein Crisp …"
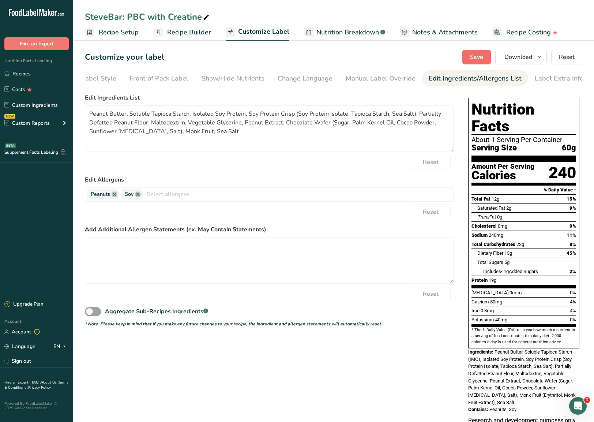
click at [463, 53] on span "Save" at bounding box center [476, 57] width 13 height 9
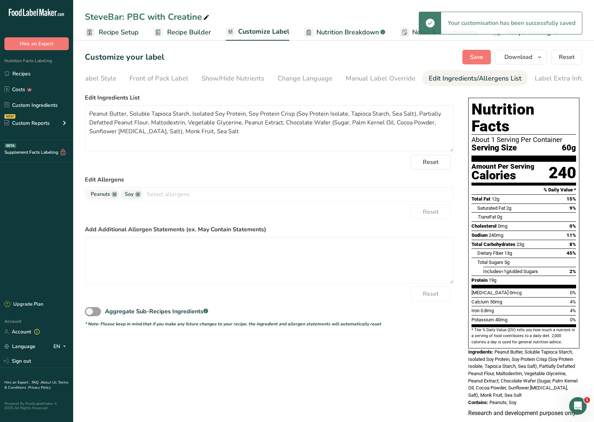
click at [191, 31] on span "Recipe Builder" at bounding box center [189, 32] width 44 height 10
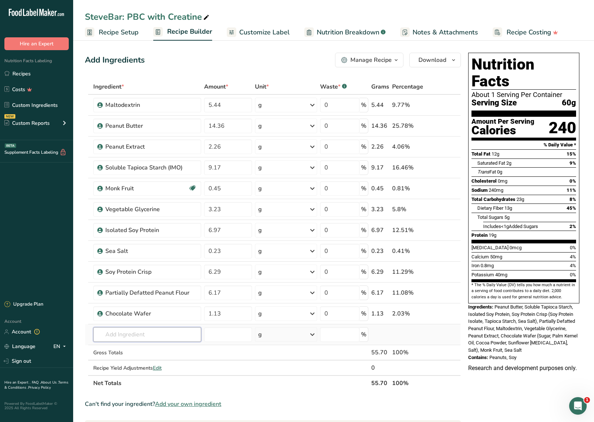
click at [145, 240] on input "text" at bounding box center [147, 334] width 108 height 15
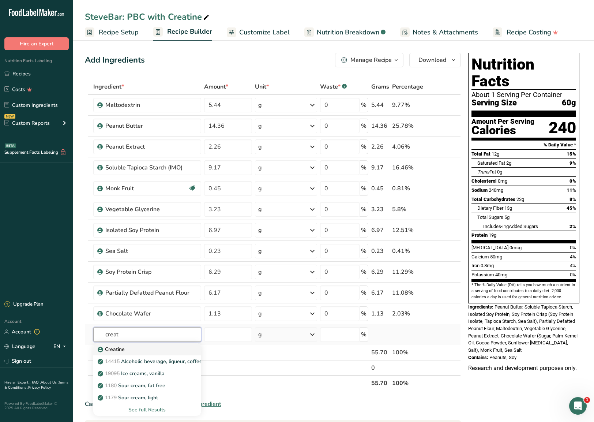
type input "creat"
click at [130, 240] on div "Creatine" at bounding box center [141, 349] width 85 height 8
type input "Creatine"
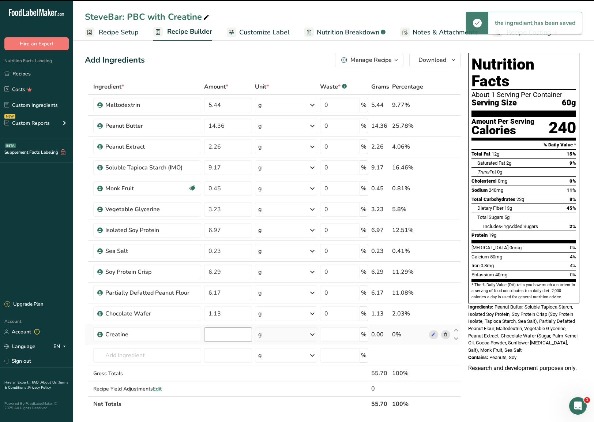
type input "0"
click at [218, 240] on input "0" at bounding box center [228, 334] width 48 height 15
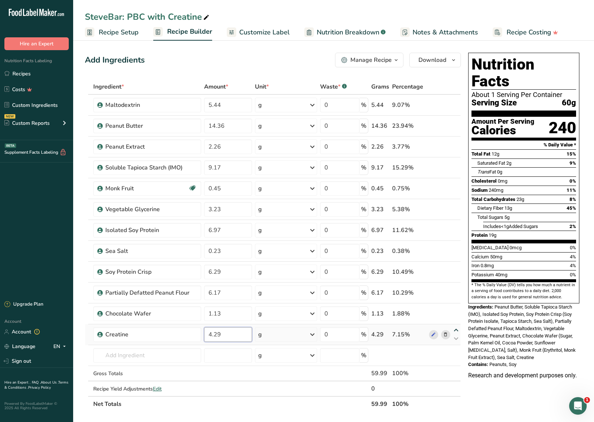
type input "4.29"
click at [458, 240] on div "Ingredient * Amount * Unit * Waste * .a-a{fill:#347362;}.b-a{fill:#fff;} Grams …" at bounding box center [273, 245] width 376 height 333
click at [457, 240] on icon at bounding box center [456, 330] width 9 height 5
type input "4.29"
type input "1.13"
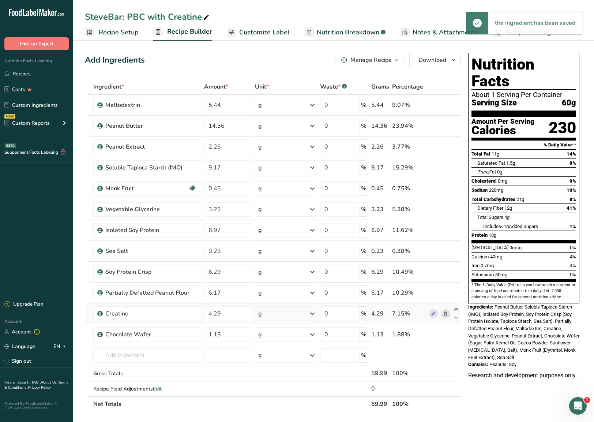
click at [456, 240] on icon at bounding box center [456, 309] width 9 height 5
type input "4.29"
type input "6.17"
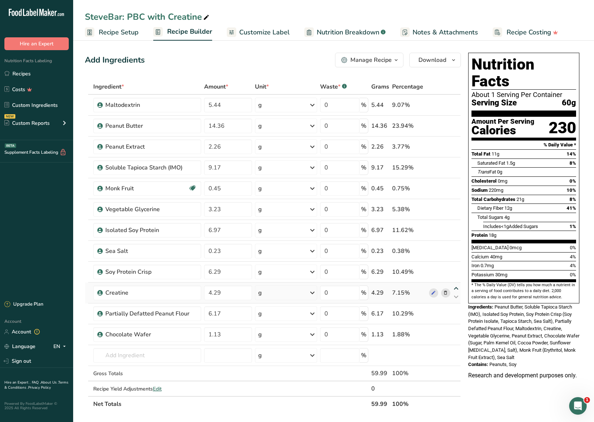
click at [457, 240] on icon at bounding box center [456, 288] width 9 height 5
type input "4.29"
type input "6.29"
click at [457, 240] on icon at bounding box center [456, 267] width 9 height 5
type input "4.29"
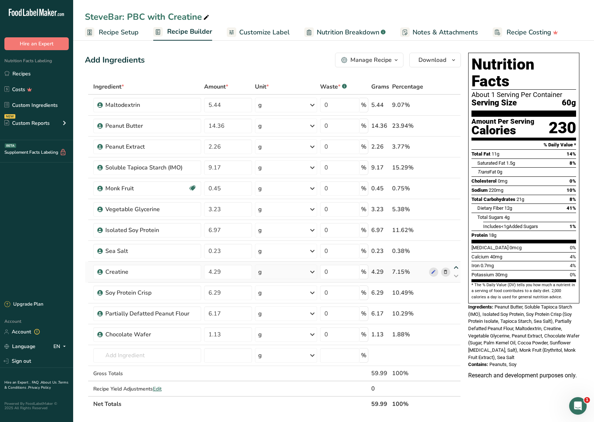
type input "0.23"
click at [457, 240] on icon at bounding box center [456, 246] width 9 height 5
type input "4.29"
type input "6.97"
click at [457, 226] on icon at bounding box center [456, 225] width 9 height 5
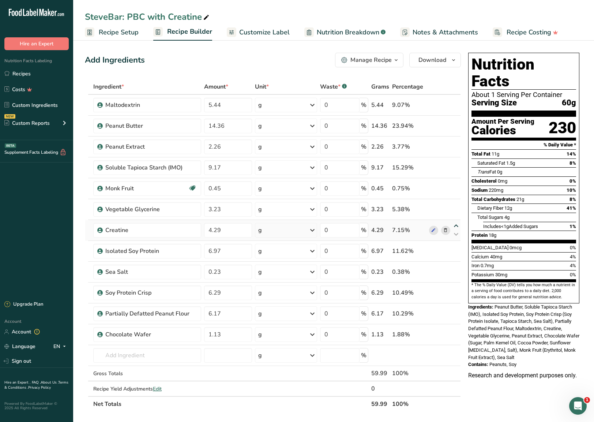
type input "4.29"
type input "3.23"
click at [454, 204] on icon at bounding box center [456, 204] width 9 height 5
type input "4.29"
type input "0.45"
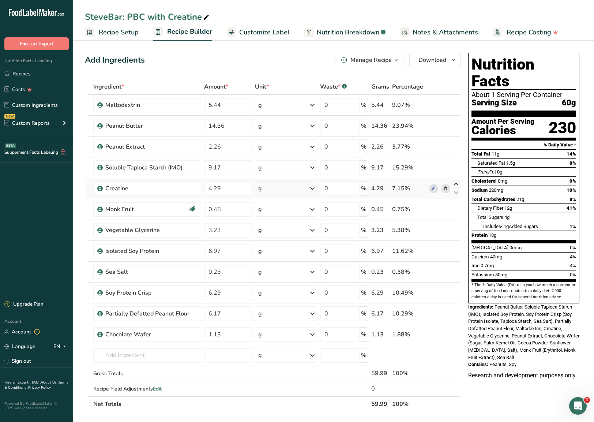
click at [456, 186] on icon at bounding box center [456, 184] width 9 height 5
type input "4.29"
type input "9.17"
click at [456, 170] on icon at bounding box center [456, 171] width 9 height 5
type input "9.17"
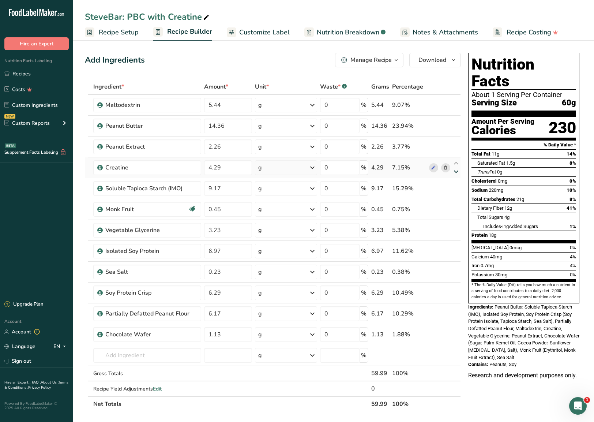
type input "4.29"
click at [274, 35] on span "Customize Label" at bounding box center [264, 32] width 51 height 10
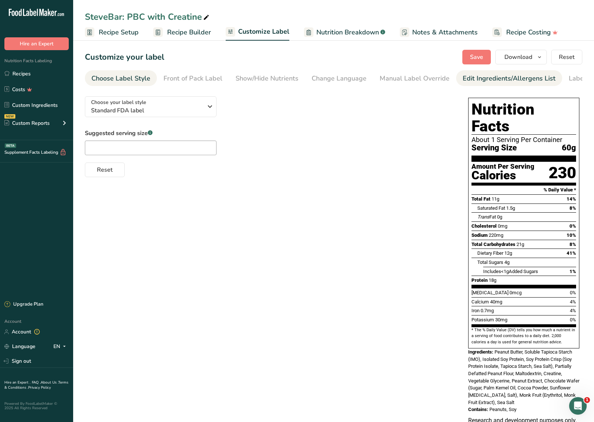
click at [463, 74] on div "Edit Ingredients/Allergens List" at bounding box center [509, 79] width 93 height 10
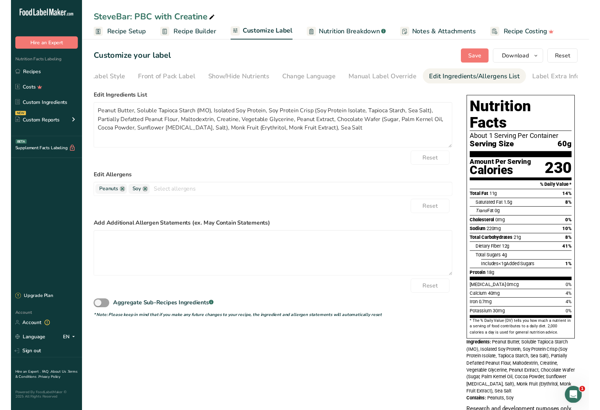
scroll to position [0, 34]
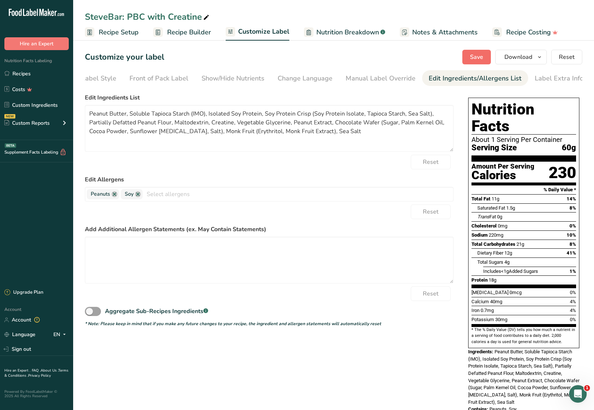
click at [463, 56] on button "Save" at bounding box center [477, 57] width 29 height 15
click at [463, 55] on span "Download" at bounding box center [519, 57] width 28 height 9
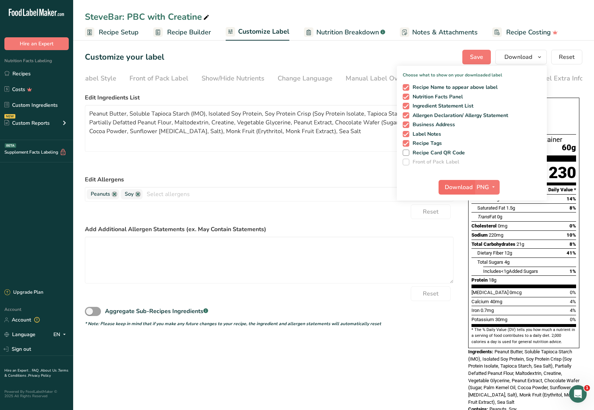
click at [453, 187] on span "Download" at bounding box center [459, 187] width 28 height 9
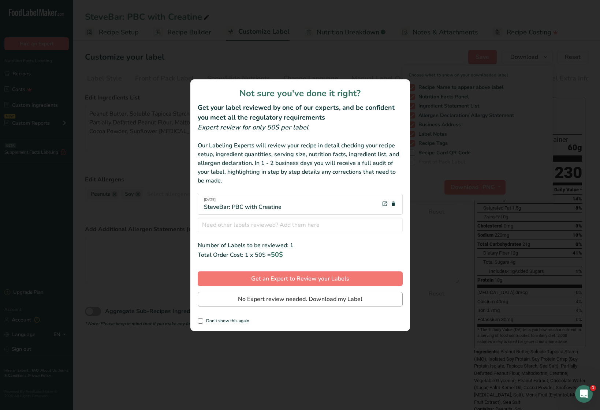
click at [313, 240] on button "No Expert review needed. Download my Label" at bounding box center [300, 299] width 205 height 15
